Goal: Download file/media

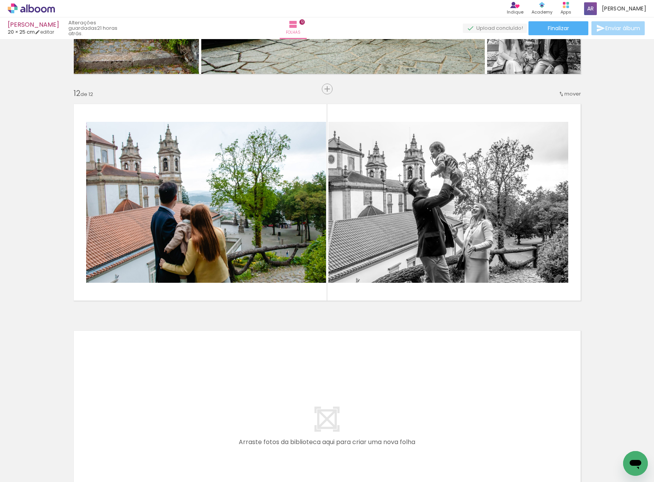
scroll to position [0, 1568]
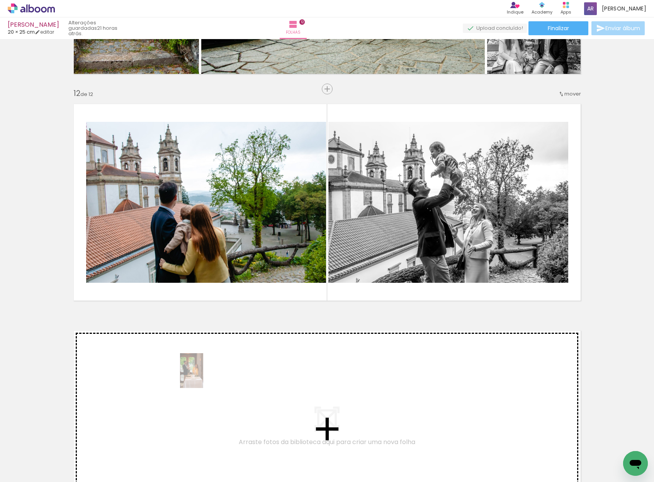
click at [202, 376] on quentale-workspace at bounding box center [327, 241] width 654 height 482
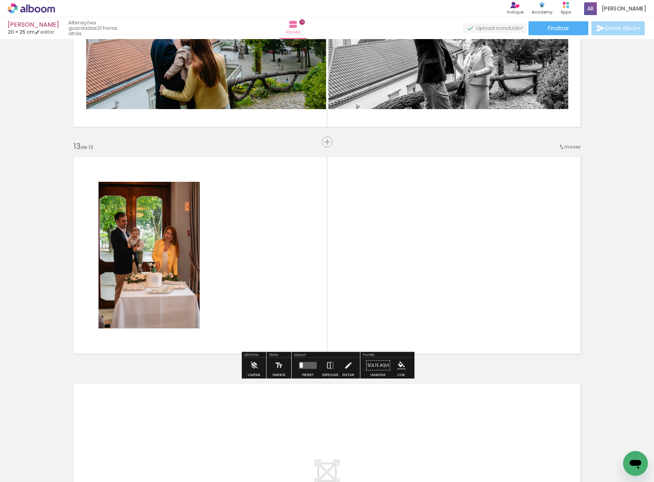
scroll to position [2646, 0]
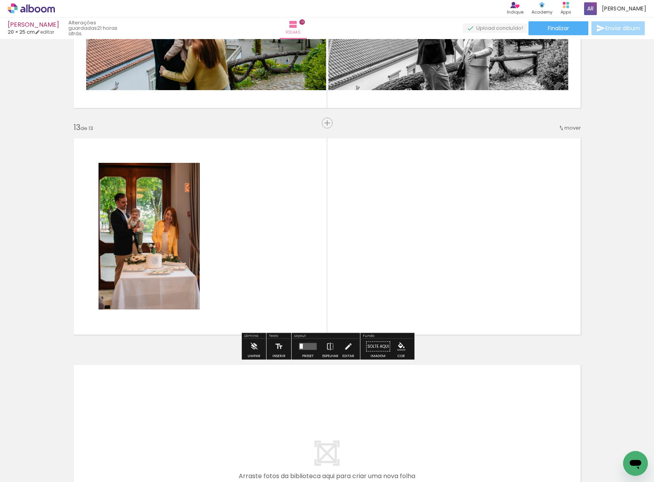
click at [565, 128] on span "mover" at bounding box center [573, 127] width 17 height 7
drag, startPoint x: 561, startPoint y: 204, endPoint x: 557, endPoint y: 212, distance: 8.8
click at [561, 204] on paper-item "antes da 7" at bounding box center [553, 203] width 59 height 13
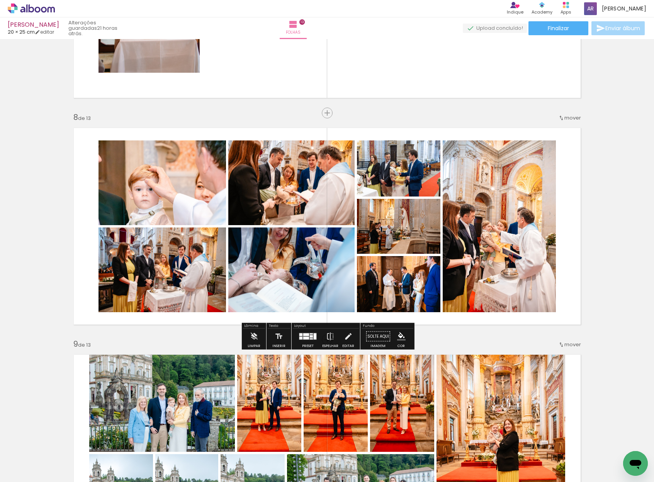
scroll to position [1475, 0]
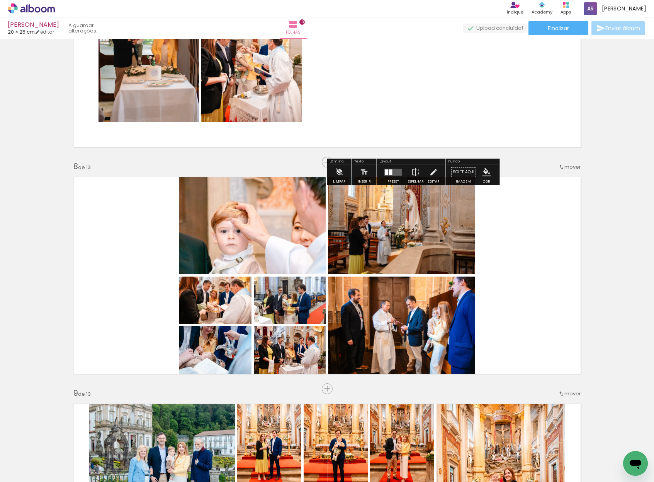
drag, startPoint x: 507, startPoint y: 245, endPoint x: 488, endPoint y: 105, distance: 140.8
click at [488, 105] on div "Inserir folha 1 de 13 Inserir folha 2 de 13 Inserir folha 3 de 13 Inserir folha…" at bounding box center [327, 152] width 654 height 3171
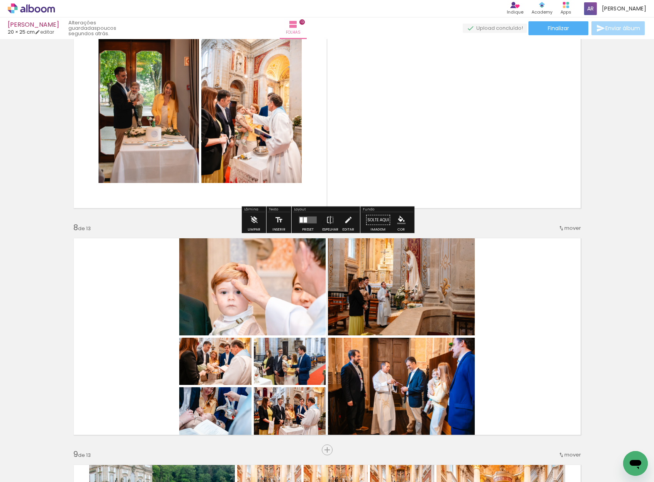
scroll to position [1413, 0]
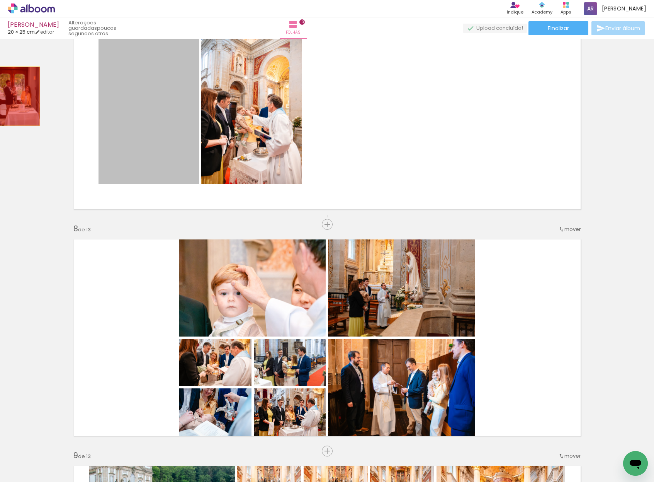
drag, startPoint x: 152, startPoint y: 86, endPoint x: 19, endPoint y: 96, distance: 134.1
click at [19, 96] on div "Inserir folha 1 de 13 Inserir folha 2 de 13 Inserir folha 3 de 13 Inserir folha…" at bounding box center [327, 214] width 654 height 3171
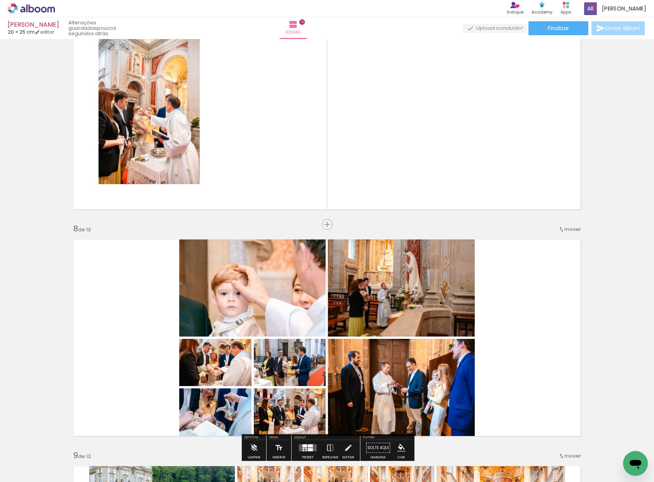
scroll to position [0, 0]
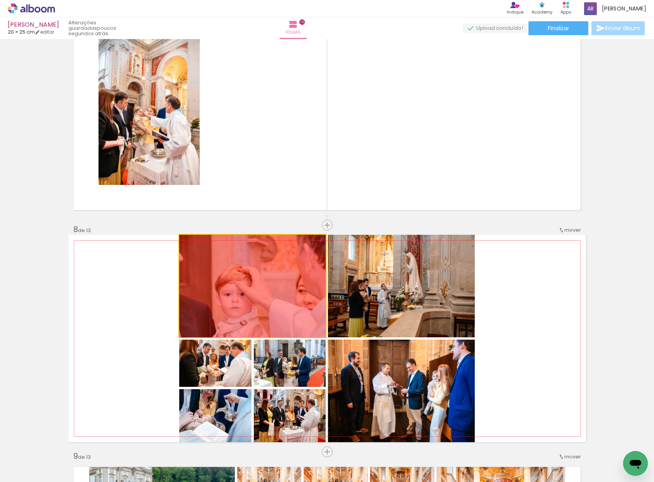
drag, startPoint x: 264, startPoint y: 293, endPoint x: 294, endPoint y: 117, distance: 178.0
click at [294, 117] on div "Inserir folha 1 de 13 Inserir folha 2 de 13 Inserir folha 3 de 13 Inserir folha…" at bounding box center [327, 215] width 654 height 3171
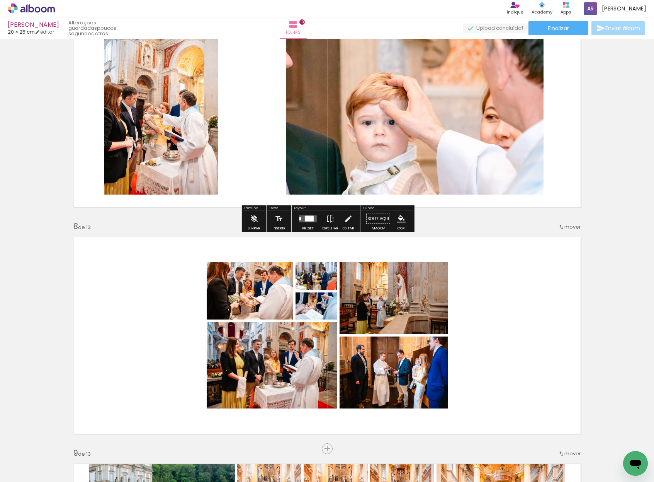
scroll to position [1426, 0]
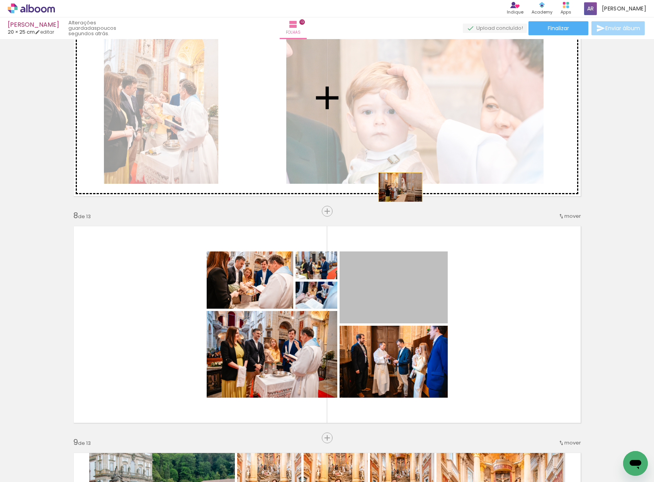
drag, startPoint x: 400, startPoint y: 187, endPoint x: 393, endPoint y: 114, distance: 73.0
click at [393, 114] on div "Inserir folha 1 de 13 Inserir folha 2 de 13 Inserir folha 3 de 13 Inserir folha…" at bounding box center [327, 201] width 654 height 3171
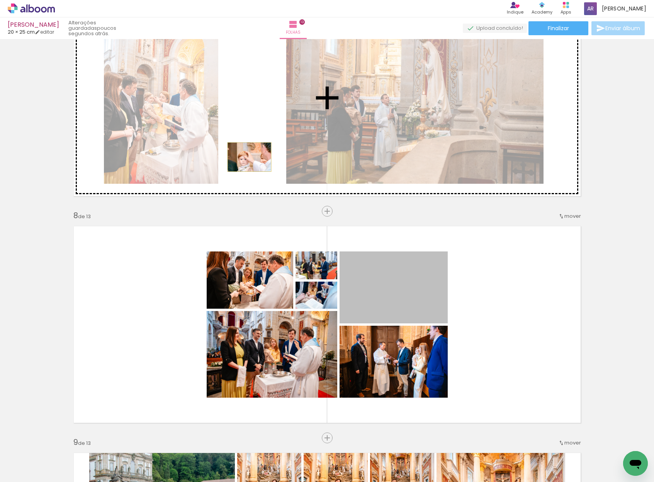
click at [249, 157] on div "Inserir folha 1 de 13 Inserir folha 2 de 13 Inserir folha 3 de 13 Inserir folha…" at bounding box center [327, 201] width 654 height 3171
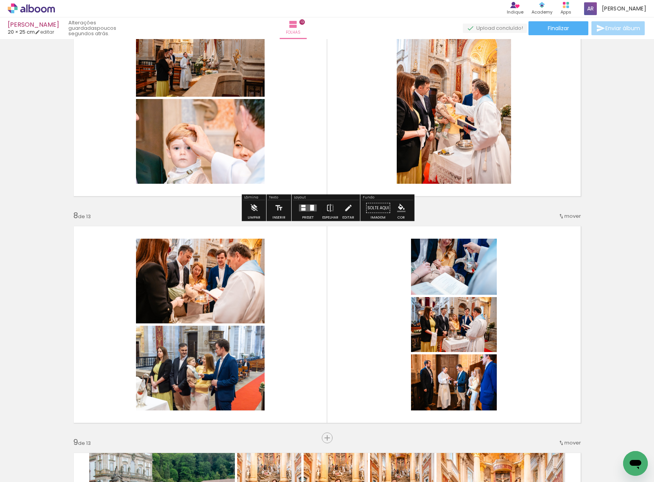
scroll to position [1426, 0]
click at [301, 211] on quentale-layouter at bounding box center [308, 207] width 18 height 7
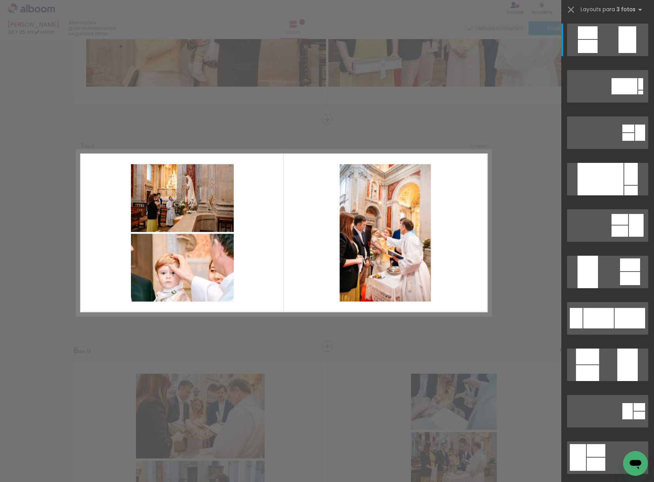
scroll to position [1288, 0]
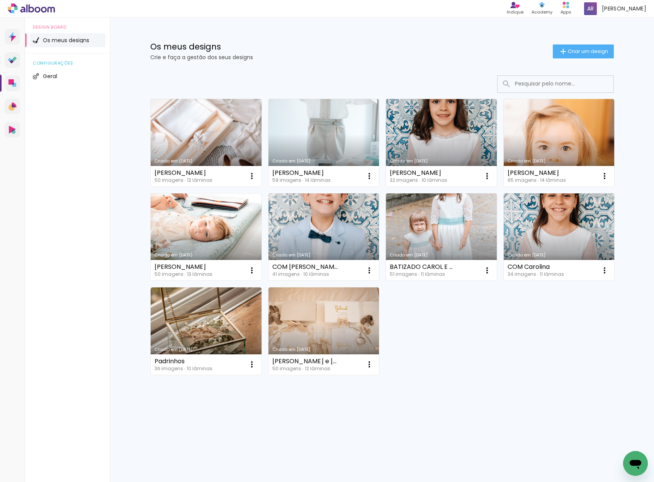
click at [209, 211] on link "Criado em [DATE]" at bounding box center [206, 236] width 111 height 87
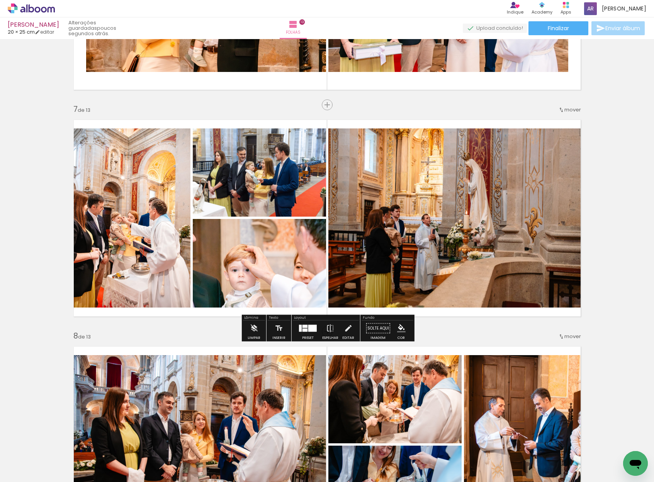
scroll to position [1303, 0]
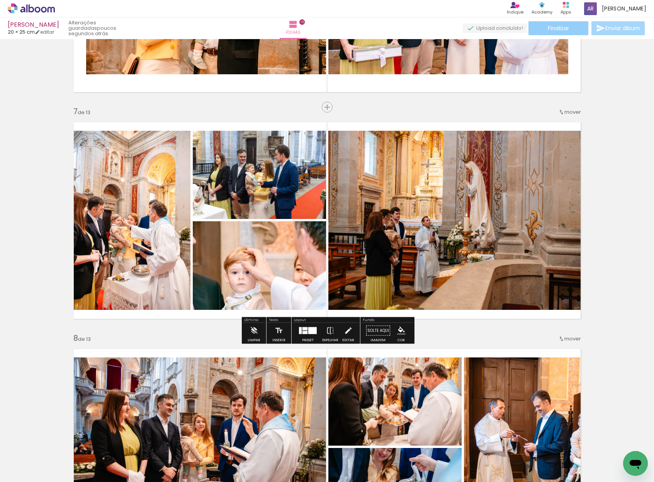
click at [571, 29] on paper-button "Finalizar" at bounding box center [559, 28] width 60 height 14
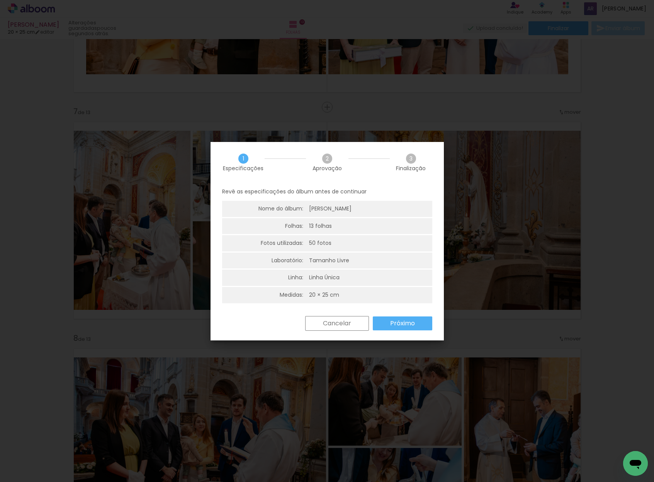
click at [0, 0] on slot "Próximo" at bounding box center [0, 0] width 0 height 0
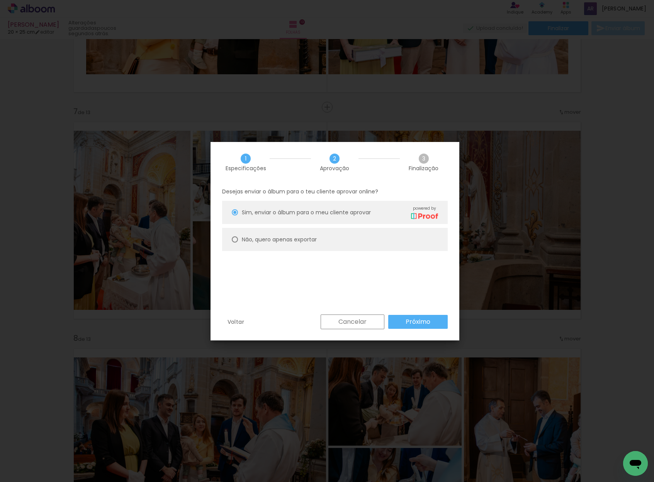
click at [0, 0] on slot "Não, quero apenas exportar" at bounding box center [0, 0] width 0 height 0
type paper-radio-button "on"
click at [411, 327] on paper-button "Próximo" at bounding box center [418, 322] width 60 height 14
type input "Alta, 300 DPI"
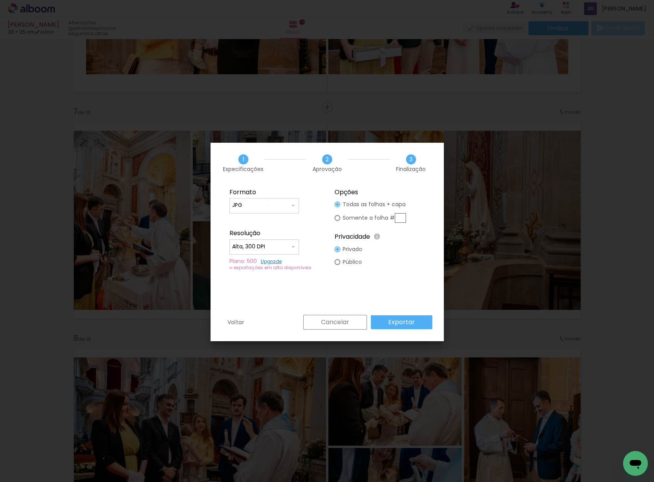
click at [0, 0] on input "JPG" at bounding box center [0, 0] width 0 height 0
click at [0, 0] on paper-item "PDF" at bounding box center [0, 0] width 0 height 0
type input "PDF"
click at [0, 0] on paper-button "Exportar" at bounding box center [0, 0] width 0 height 0
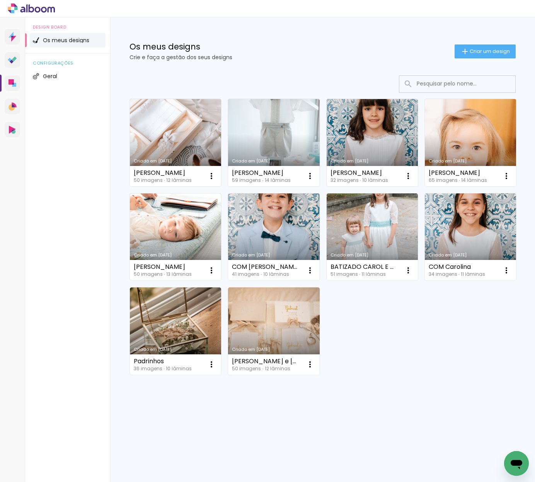
click at [473, 131] on link "Criado em [DATE]" at bounding box center [470, 142] width 91 height 87
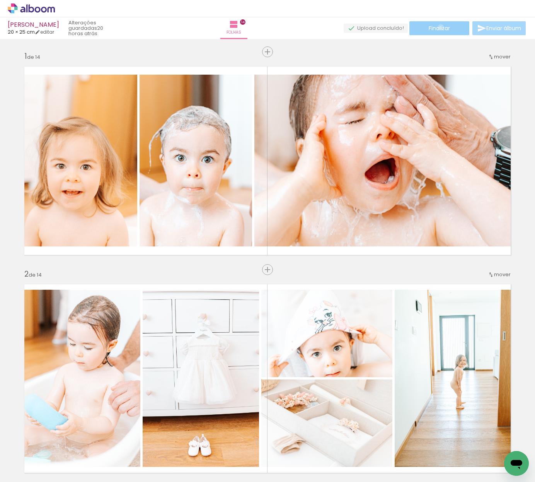
click at [438, 27] on span "Finalizar" at bounding box center [439, 28] width 21 height 5
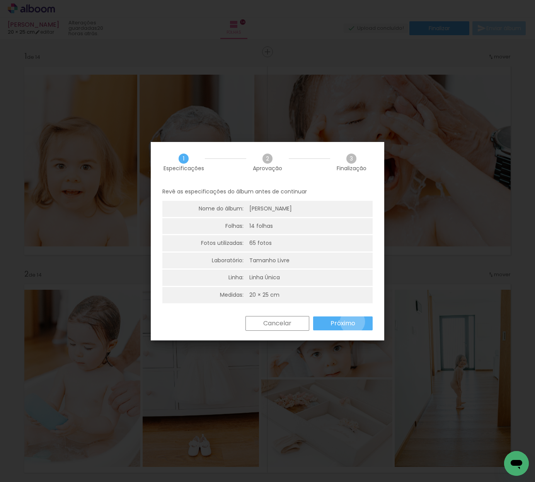
click at [0, 0] on slot "Próximo" at bounding box center [0, 0] width 0 height 0
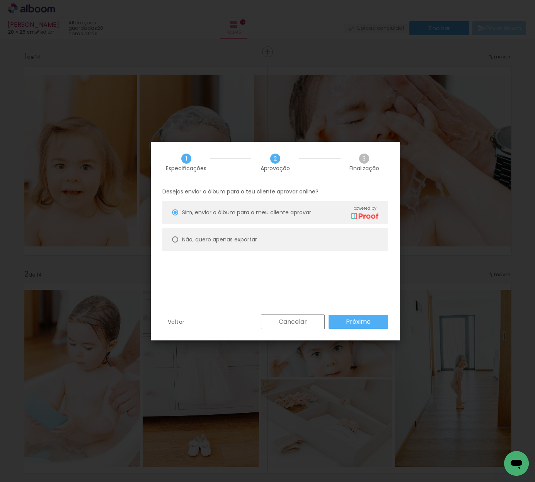
click at [0, 0] on slot "Não, quero apenas exportar" at bounding box center [0, 0] width 0 height 0
type paper-radio-button "on"
click at [0, 0] on paper-button "Próximo" at bounding box center [0, 0] width 0 height 0
type input "Alta, 300 DPI"
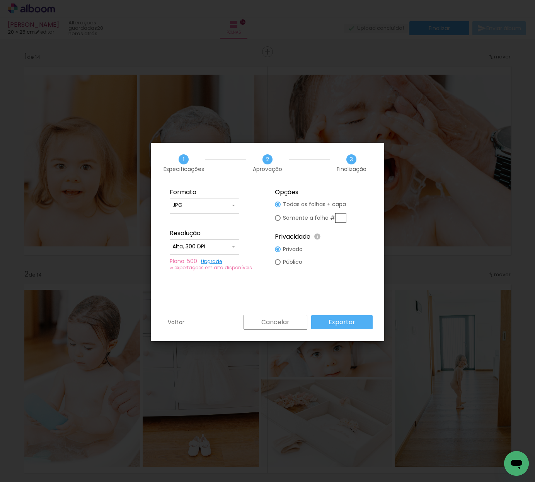
drag, startPoint x: 204, startPoint y: 205, endPoint x: 204, endPoint y: 211, distance: 5.4
click at [0, 0] on input "JPG" at bounding box center [0, 0] width 0 height 0
click at [0, 0] on paper-item "PDF" at bounding box center [0, 0] width 0 height 0
drag, startPoint x: 195, startPoint y: 207, endPoint x: 194, endPoint y: 211, distance: 4.2
click at [0, 0] on input "PDF" at bounding box center [0, 0] width 0 height 0
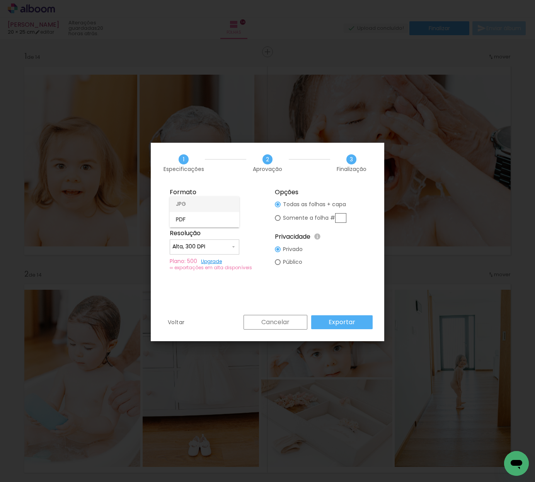
click at [0, 0] on paper-item "JPG" at bounding box center [0, 0] width 0 height 0
type input "JPG"
click at [0, 0] on slot "Exportar" at bounding box center [0, 0] width 0 height 0
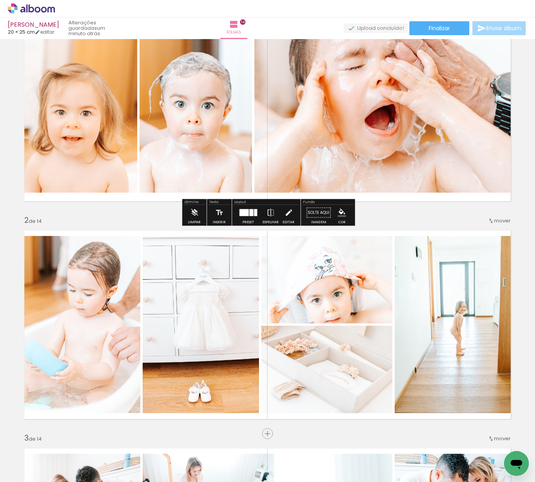
scroll to position [56, 0]
